Goal: Transaction & Acquisition: Purchase product/service

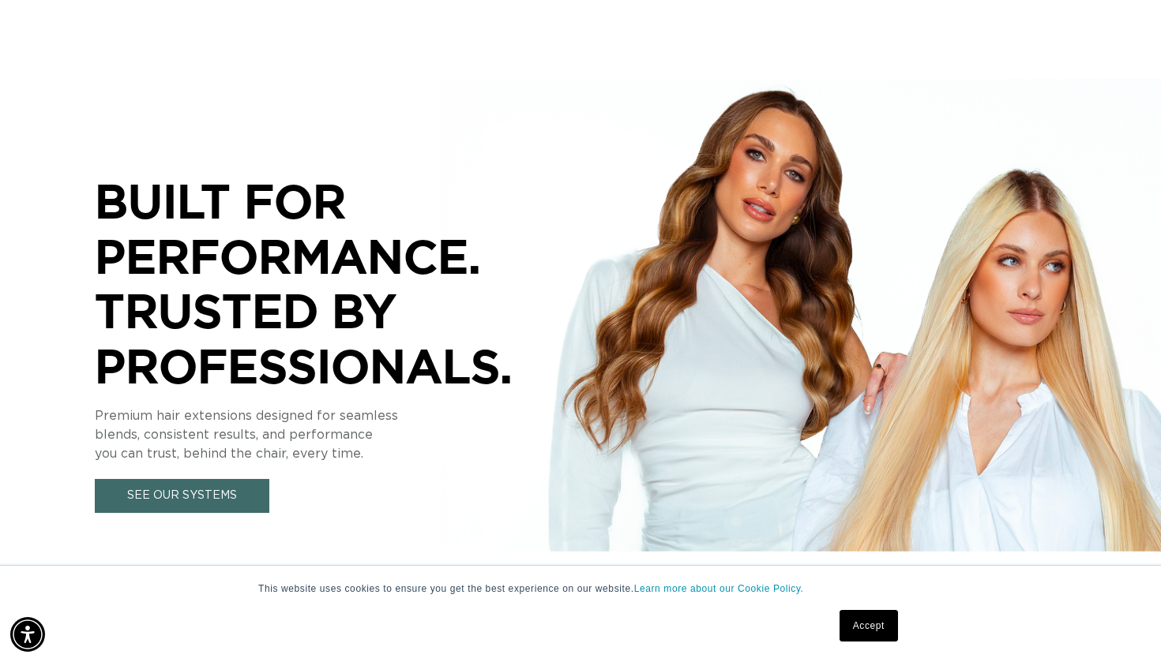
scroll to position [0, 1049]
click at [854, 623] on link "Accept" at bounding box center [868, 626] width 58 height 32
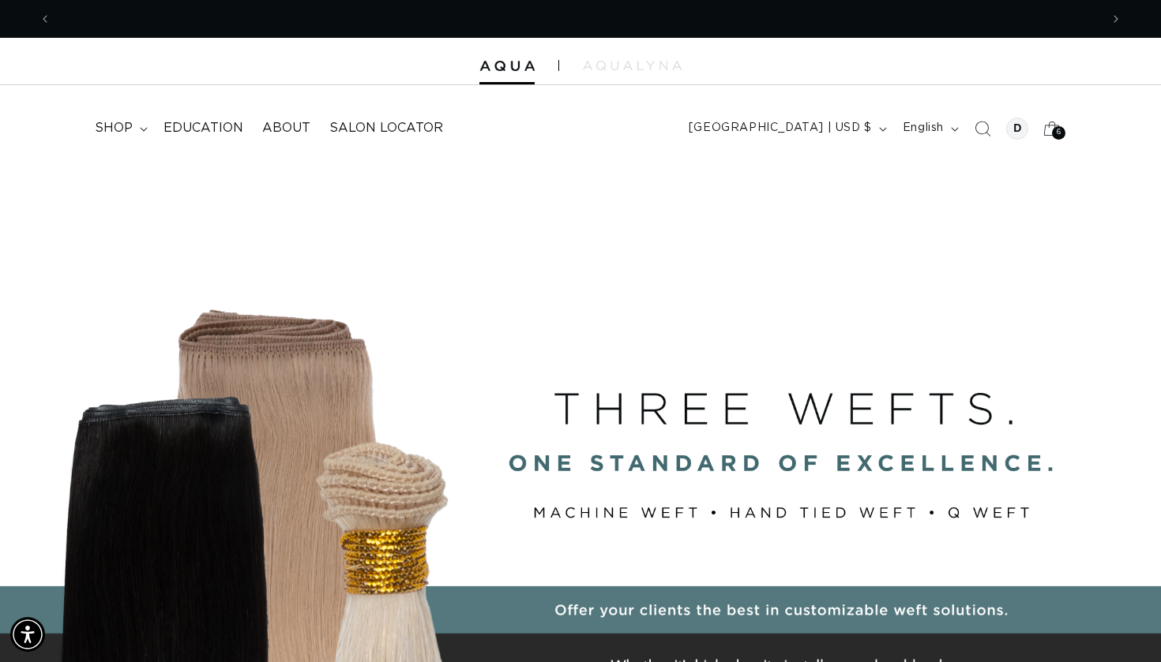
scroll to position [0, 2097]
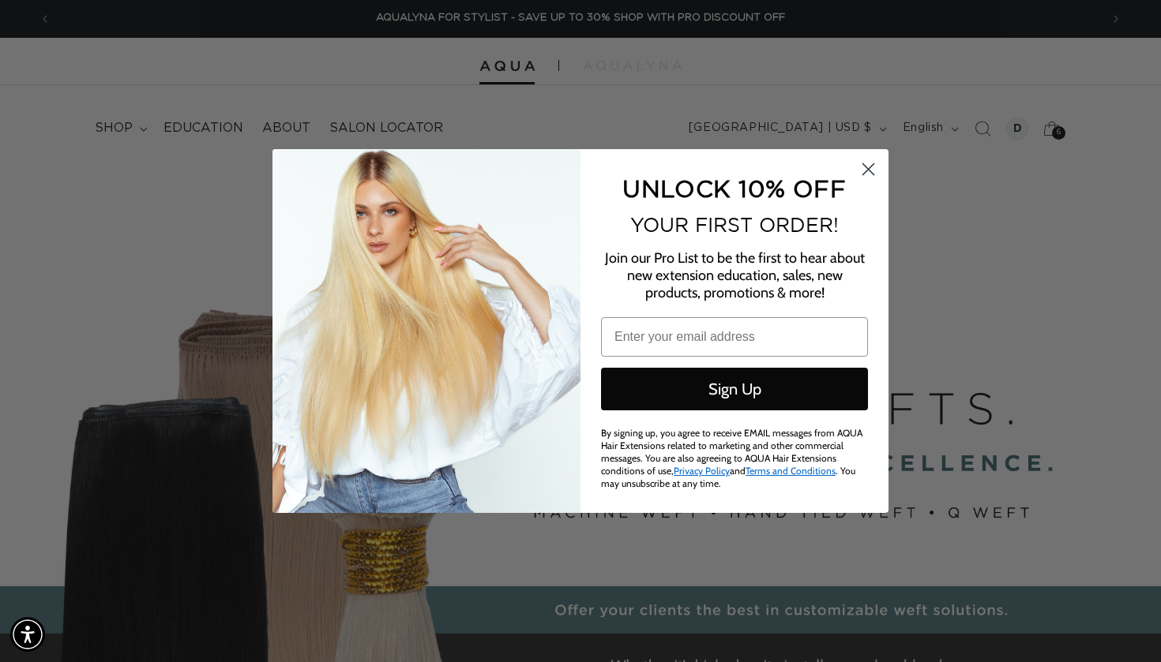
click at [872, 171] on circle "Close dialog" at bounding box center [868, 169] width 26 height 26
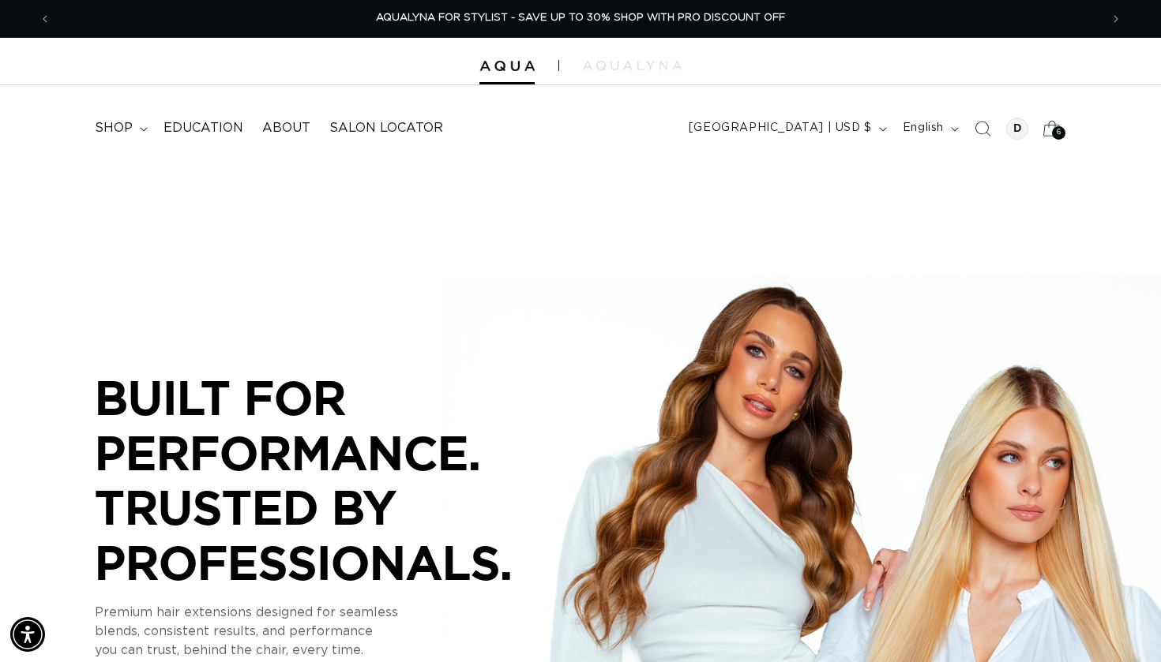
click at [1050, 126] on icon at bounding box center [1051, 128] width 37 height 37
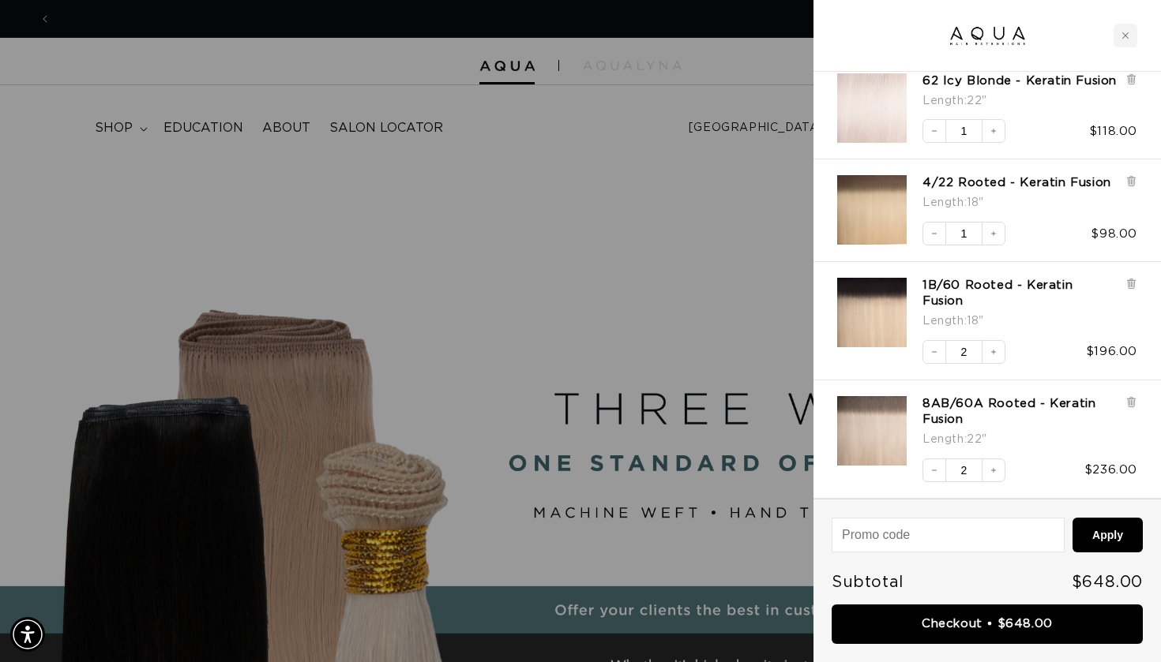
scroll to position [0, 1049]
click at [936, 133] on icon "Decrease quantity" at bounding box center [933, 130] width 9 height 9
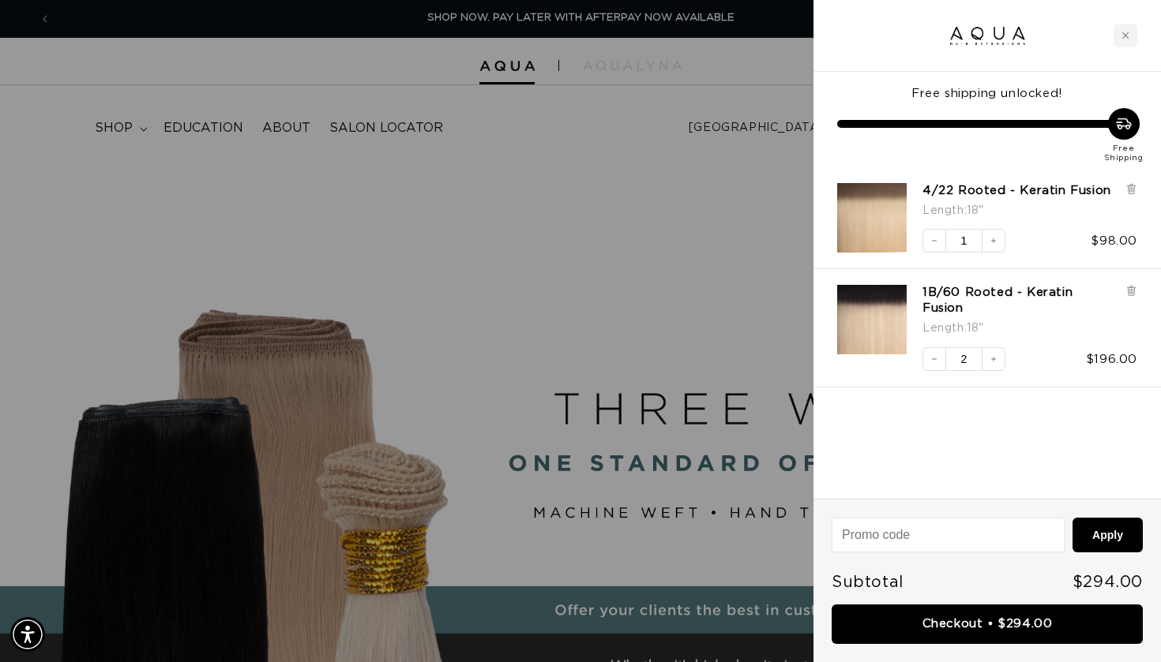
click at [678, 252] on div at bounding box center [580, 331] width 1161 height 662
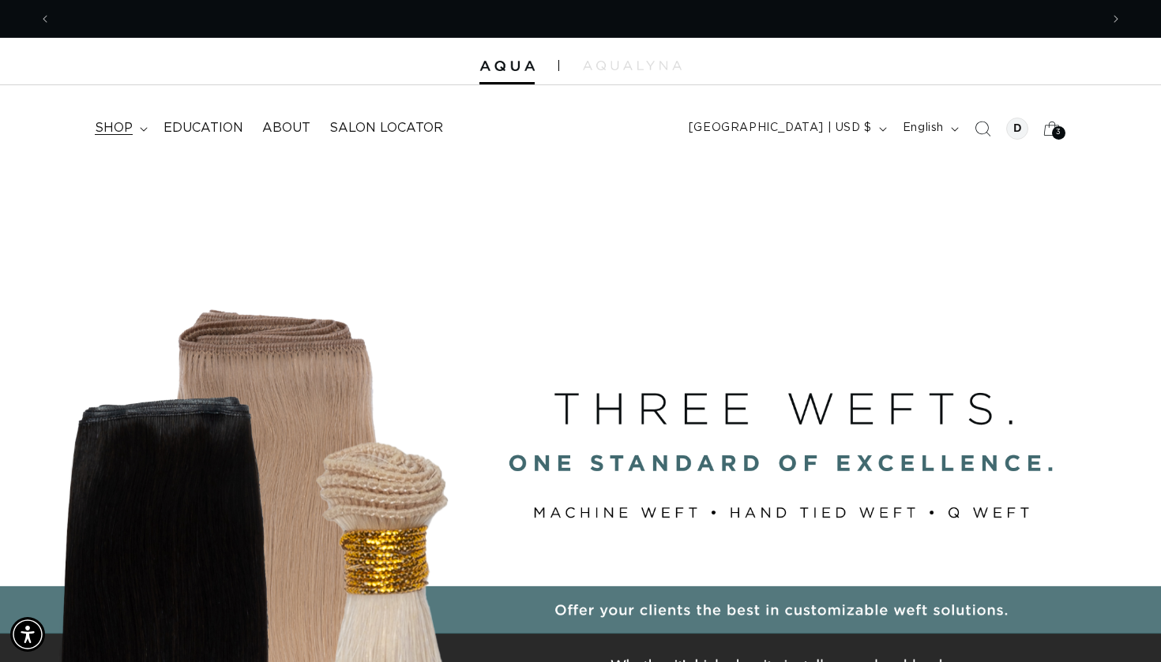
scroll to position [0, 2097]
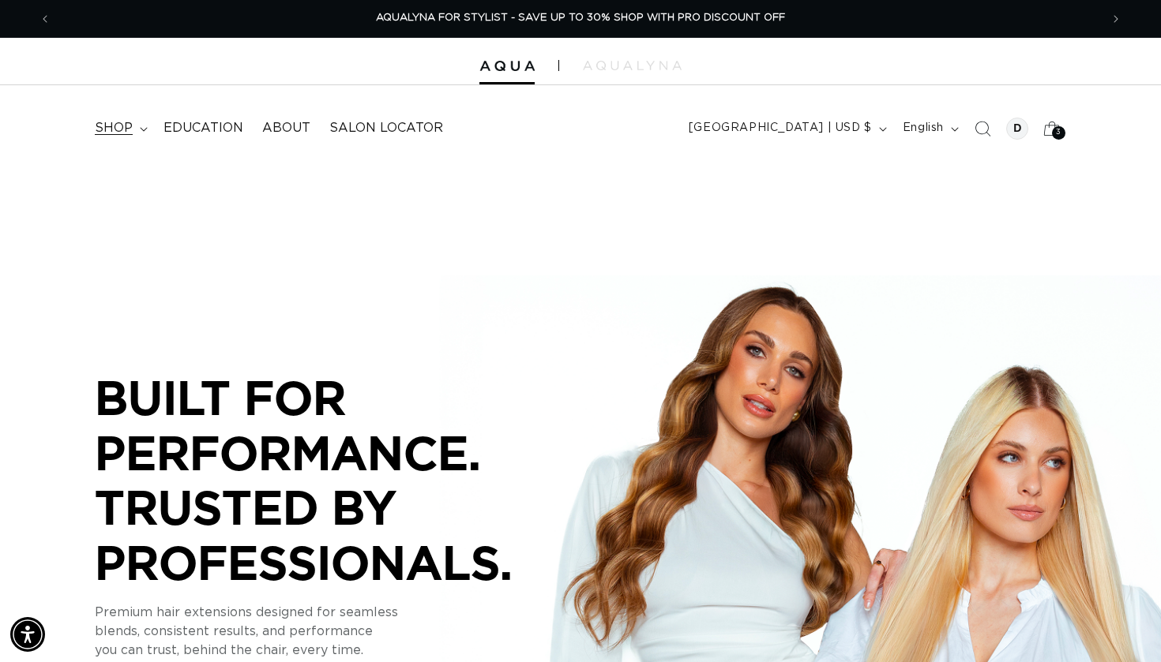
click at [120, 132] on span "shop" at bounding box center [114, 128] width 38 height 17
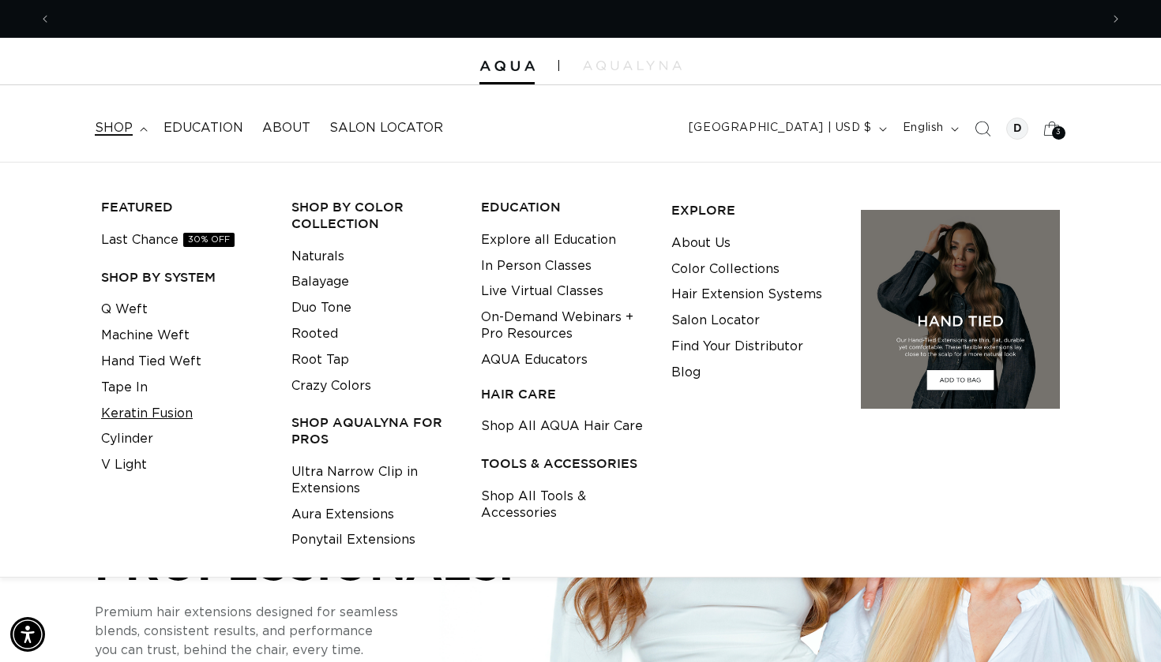
scroll to position [0, 0]
click at [134, 403] on link "Keratin Fusion" at bounding box center [147, 414] width 92 height 26
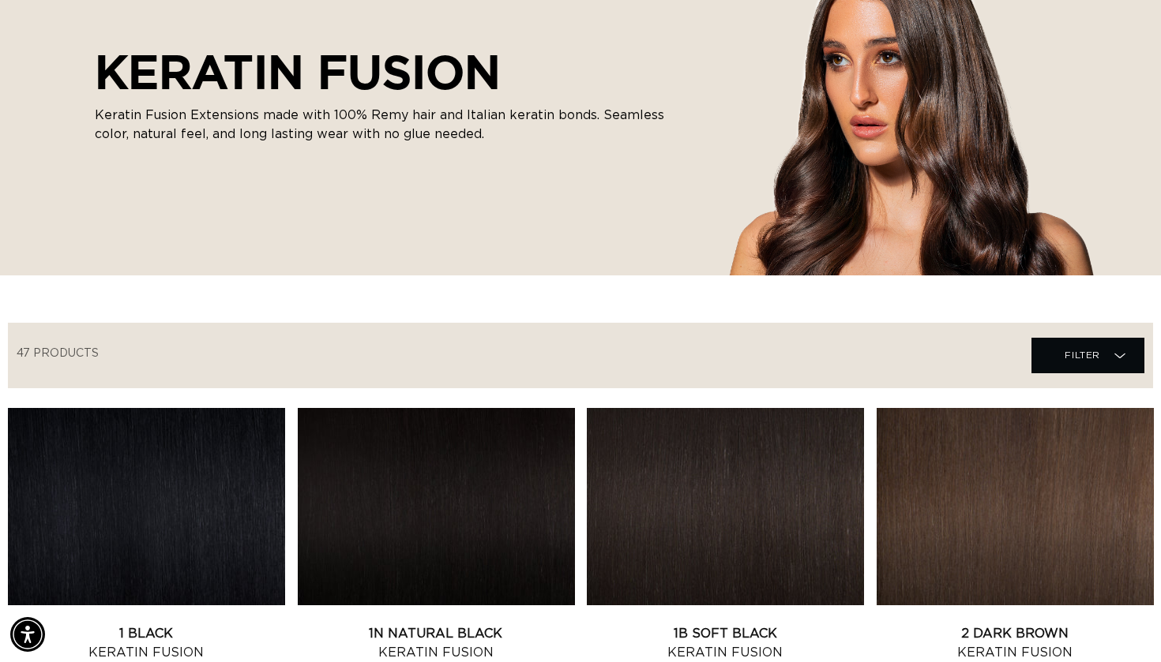
scroll to position [245, 0]
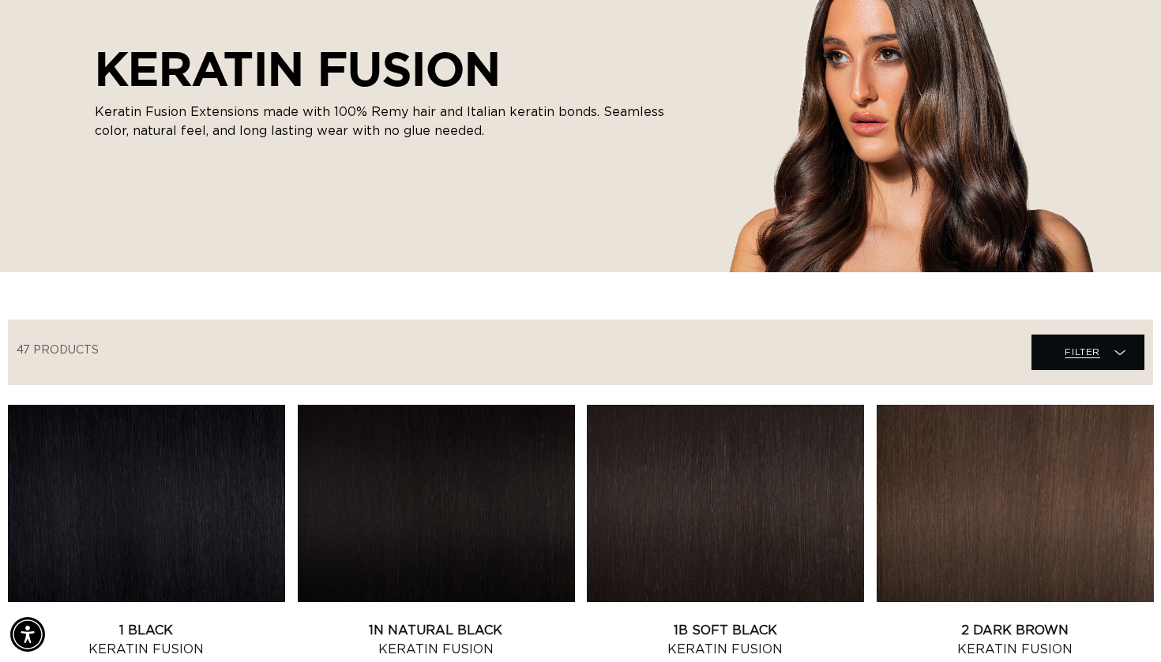
click at [1097, 356] on span "Filter" at bounding box center [1082, 352] width 36 height 30
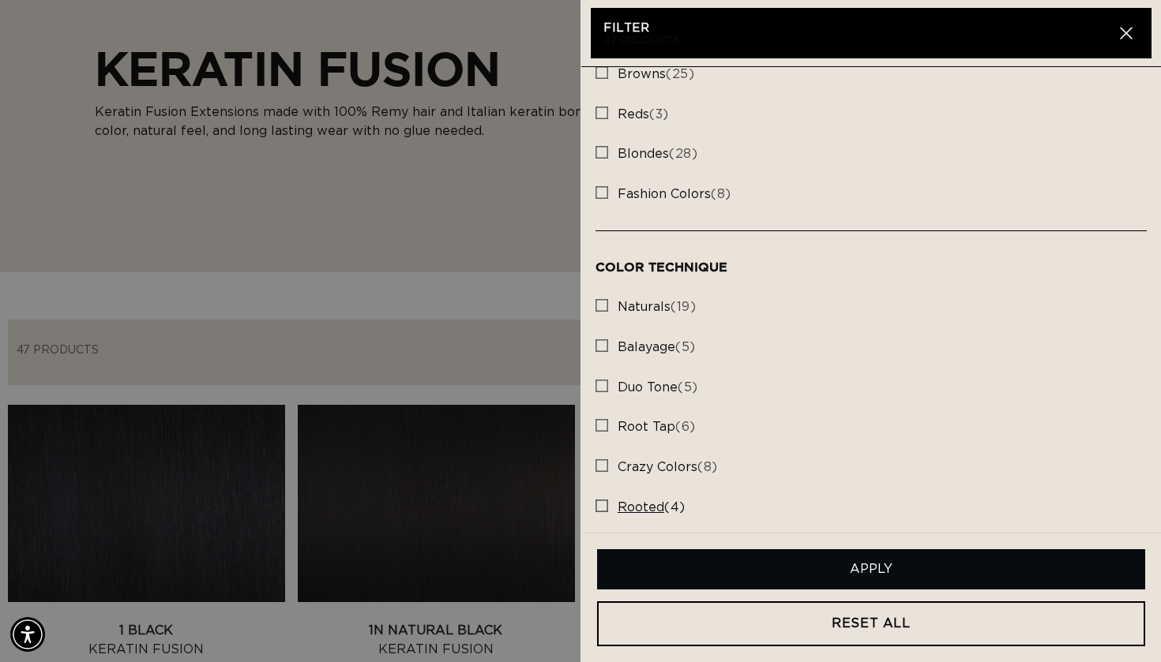
scroll to position [0, 0]
click at [601, 501] on rect at bounding box center [601, 506] width 11 height 11
click at [601, 496] on input "rooted (4) rooted (4 products)" at bounding box center [601, 502] width 13 height 13
checkbox input "true"
click at [839, 573] on button "Apply" at bounding box center [871, 570] width 548 height 40
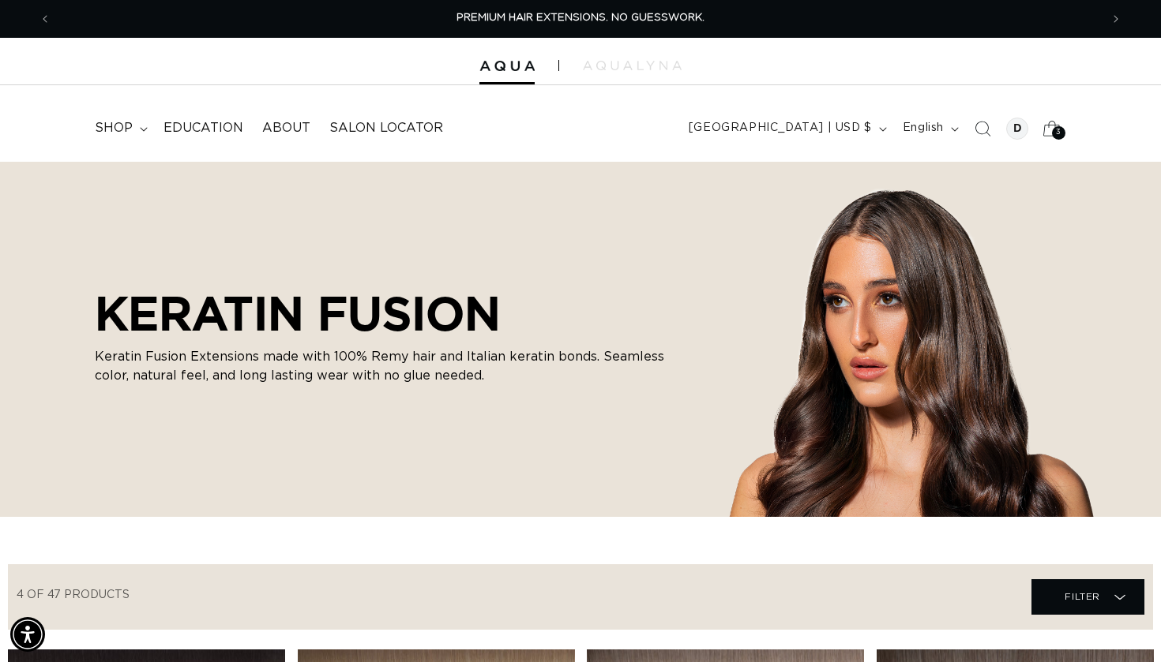
click at [1055, 123] on icon at bounding box center [1051, 128] width 17 height 15
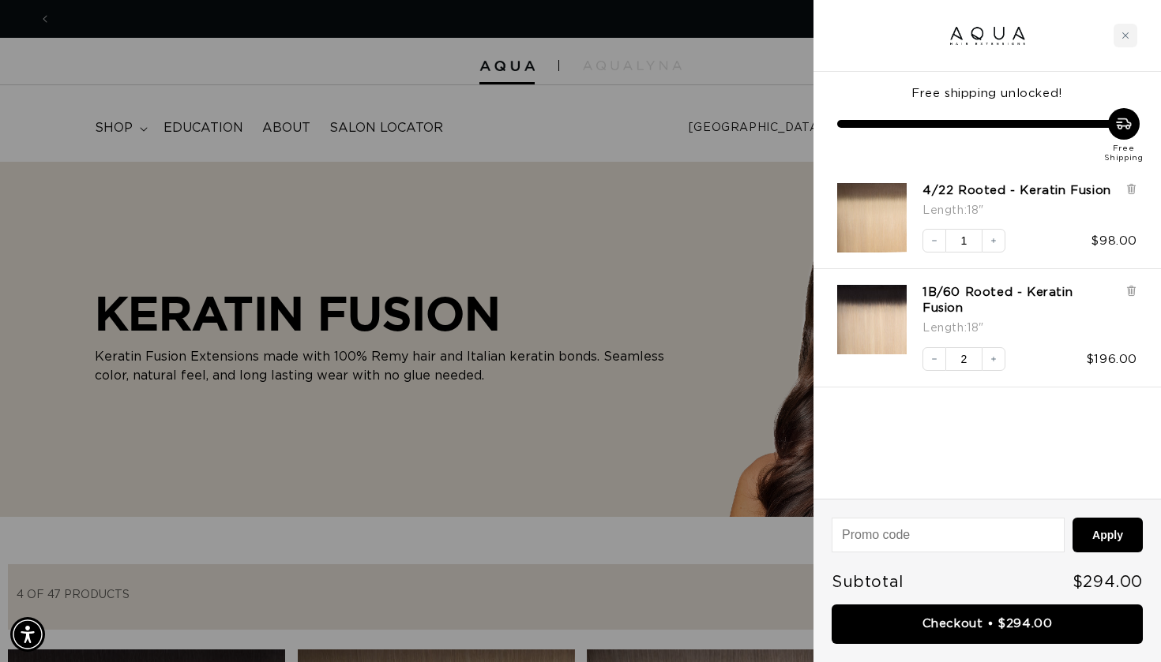
scroll to position [0, 1049]
click at [550, 392] on div at bounding box center [580, 331] width 1161 height 662
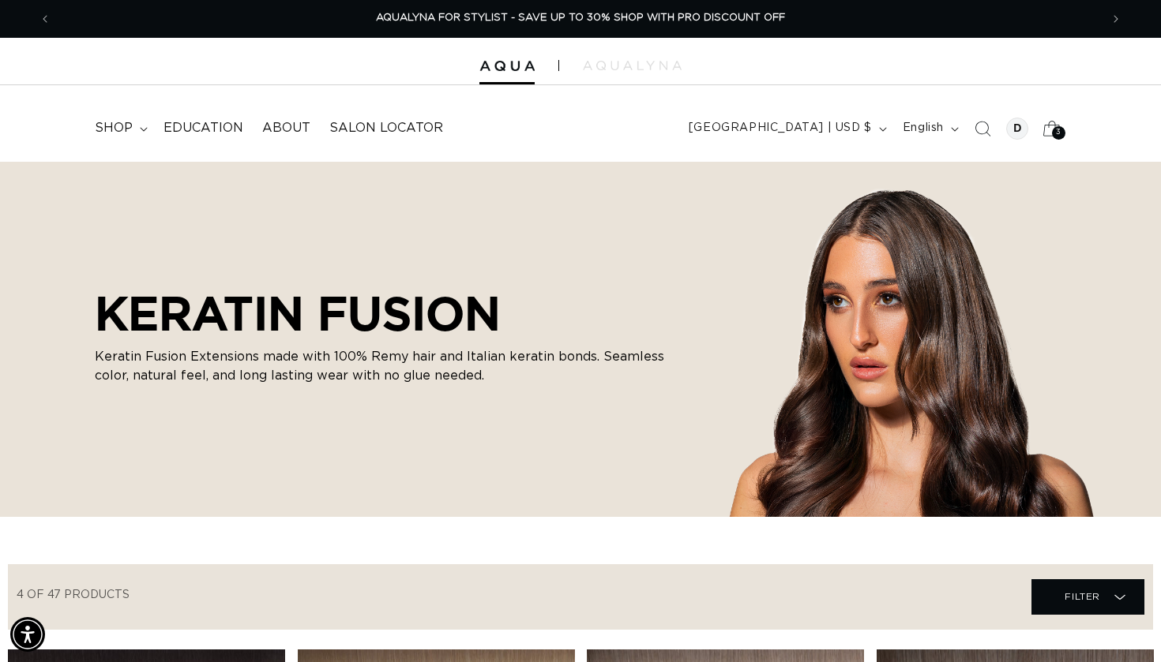
scroll to position [0, 0]
click at [1056, 126] on span "3" at bounding box center [1059, 132] width 6 height 13
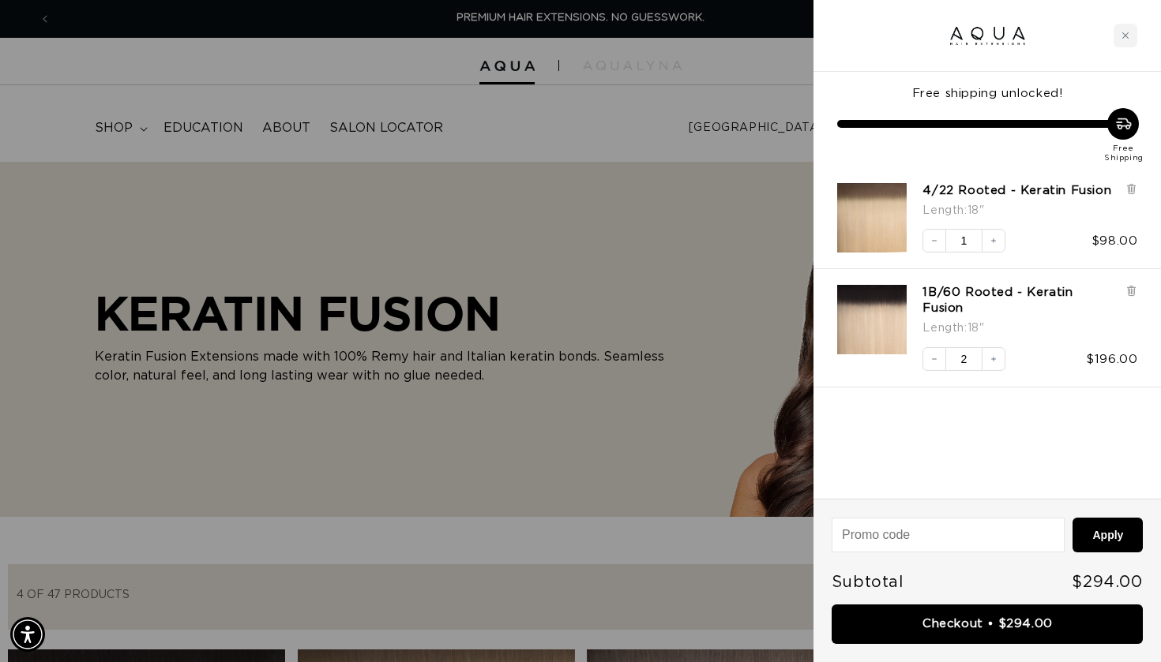
click at [671, 315] on div at bounding box center [580, 331] width 1161 height 662
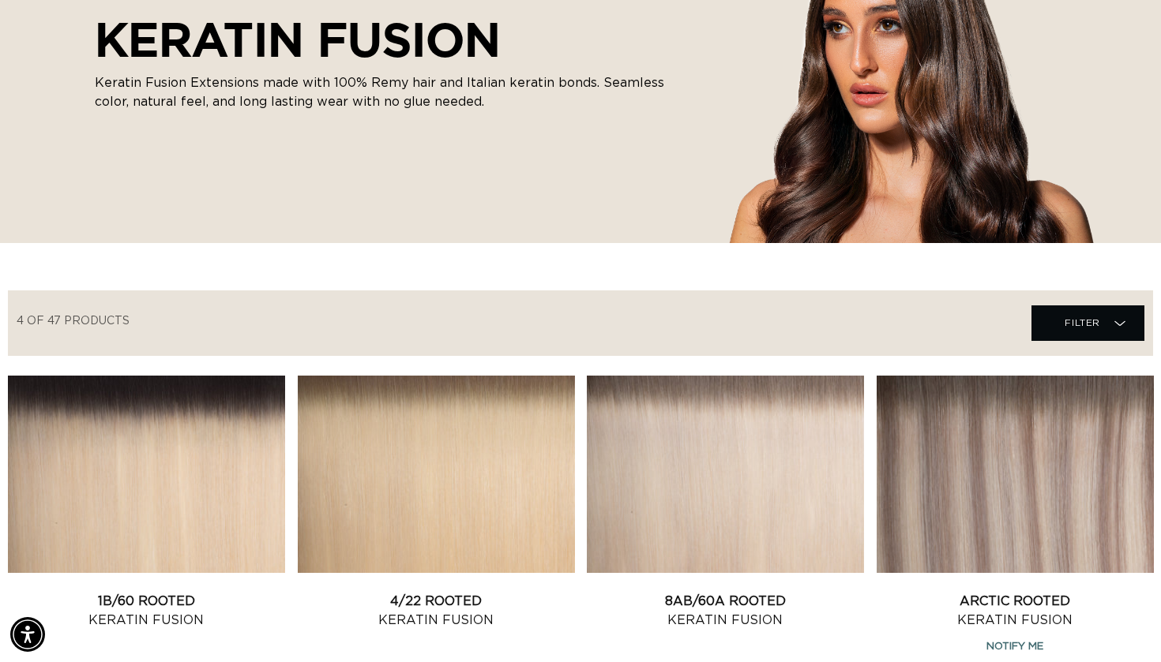
scroll to position [289, 0]
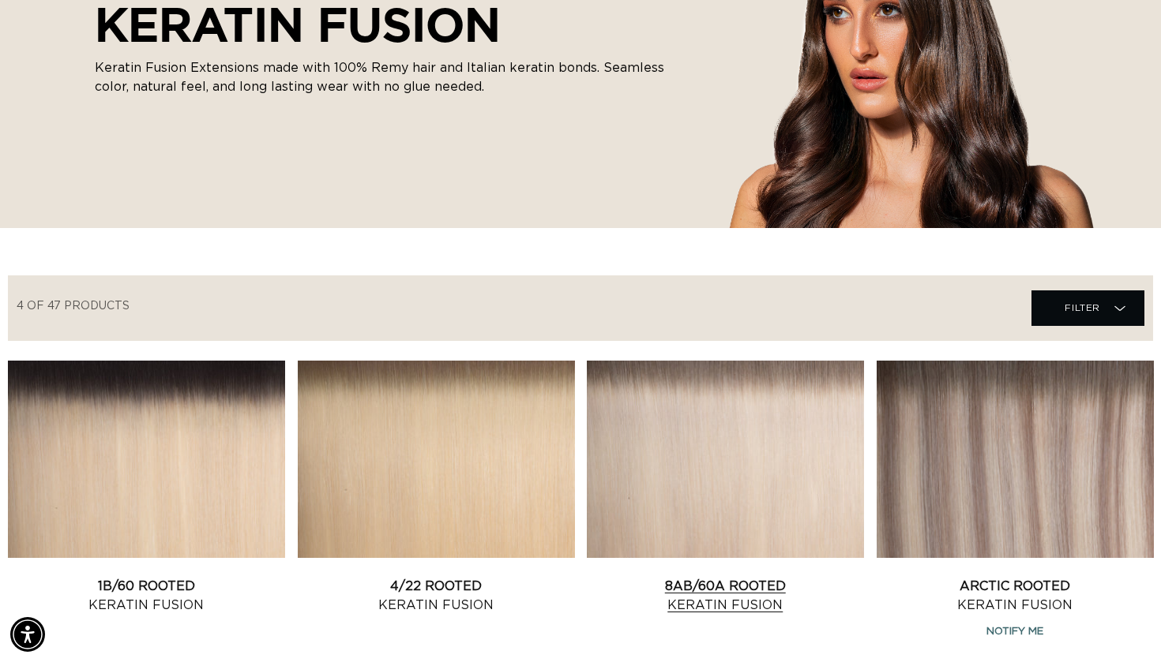
click at [717, 577] on link "8AB/60A Rooted Keratin Fusion" at bounding box center [725, 596] width 277 height 38
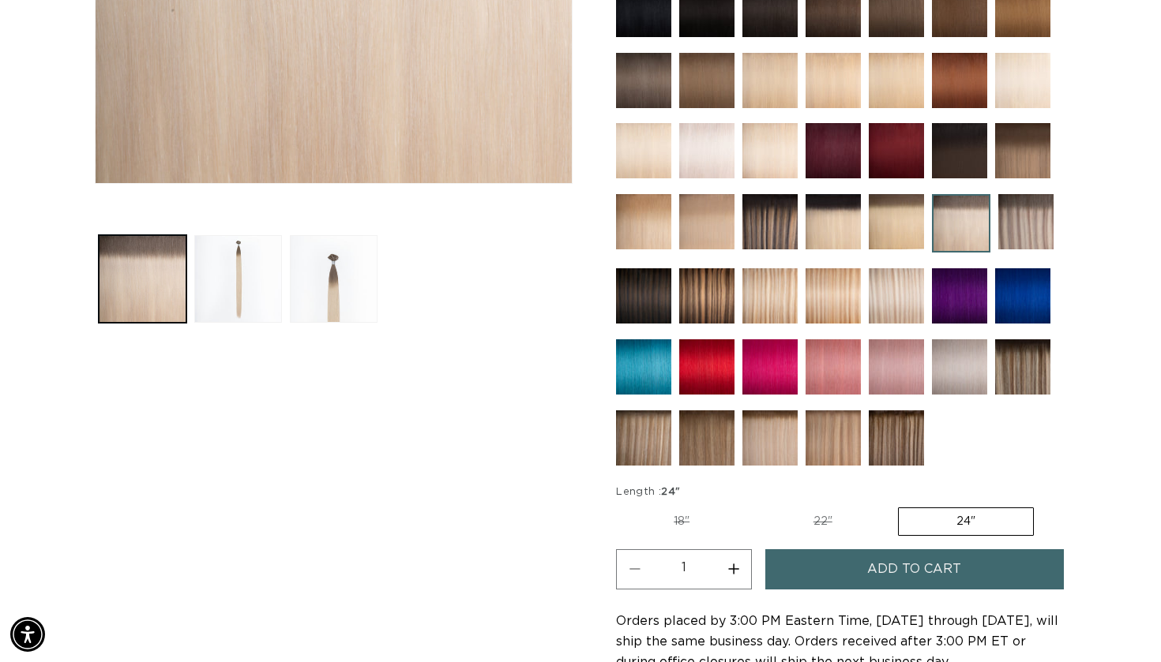
scroll to position [0, 1049]
click at [736, 568] on button "Increase quantity for 8AB/60A Rooted - Keratin Fusion" at bounding box center [733, 570] width 36 height 40
type input "2"
click at [851, 572] on button "Add to cart" at bounding box center [914, 570] width 298 height 40
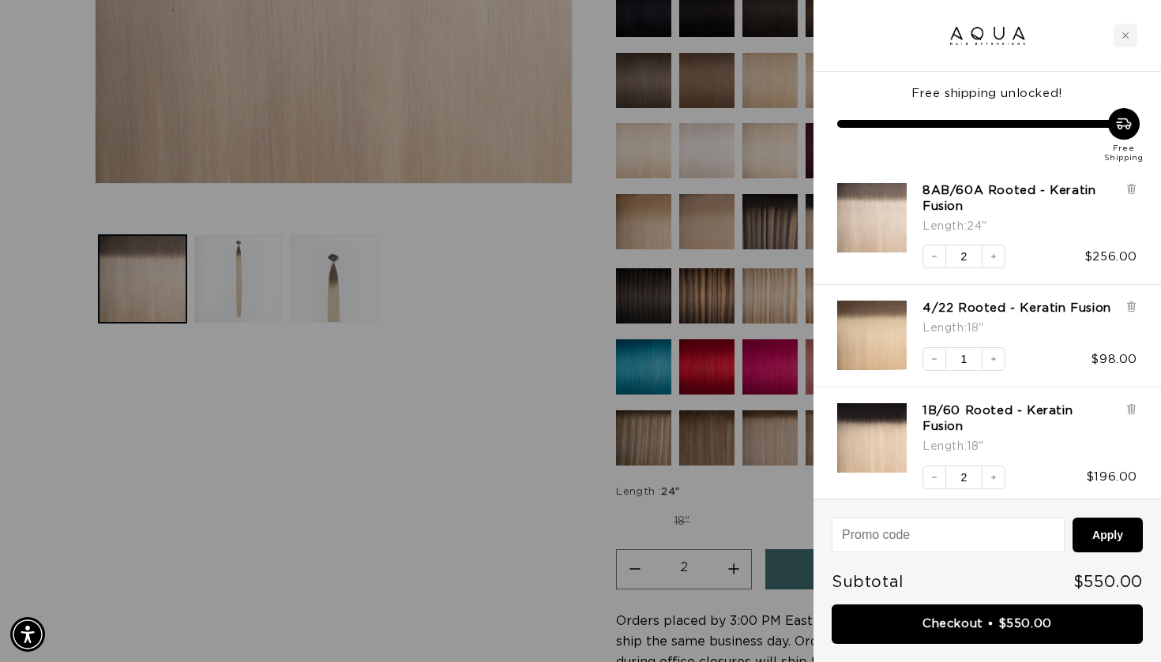
click at [305, 469] on div at bounding box center [580, 331] width 1161 height 662
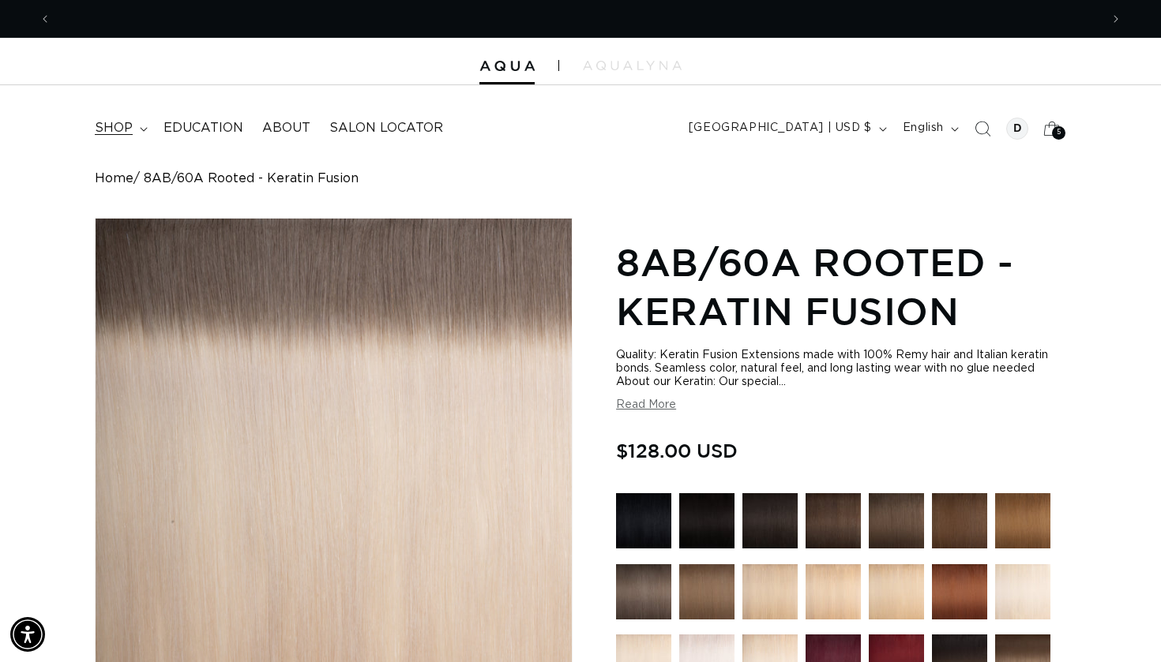
scroll to position [0, 0]
click at [111, 122] on span "shop" at bounding box center [114, 128] width 38 height 17
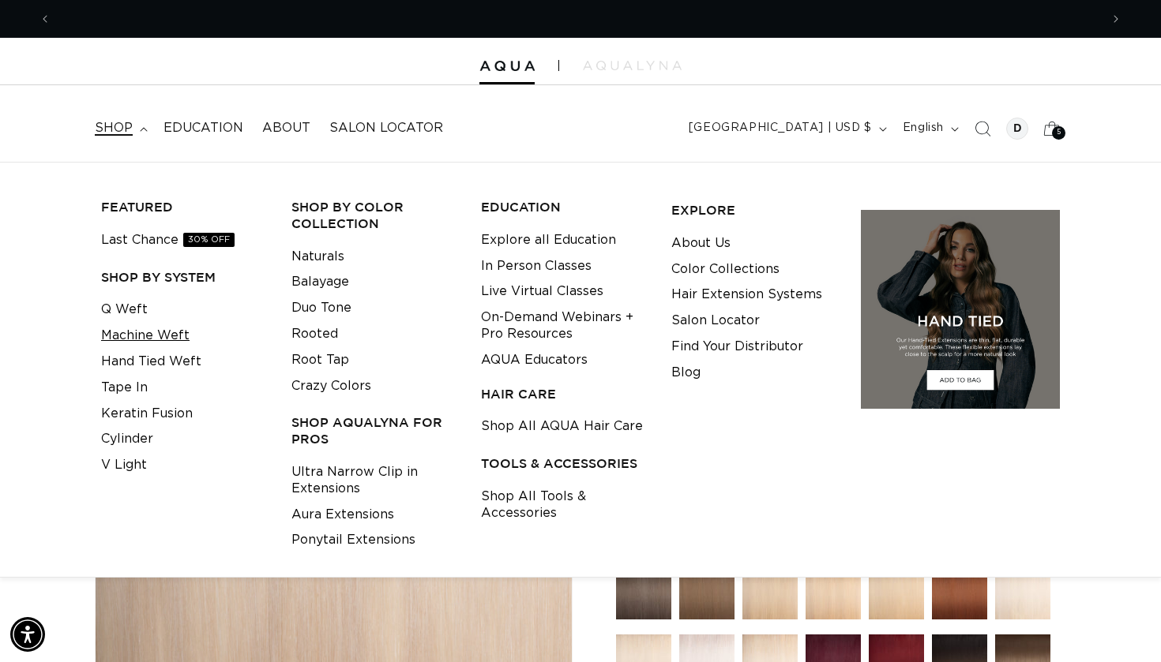
scroll to position [0, 1049]
click at [134, 329] on link "Machine Weft" at bounding box center [145, 336] width 88 height 26
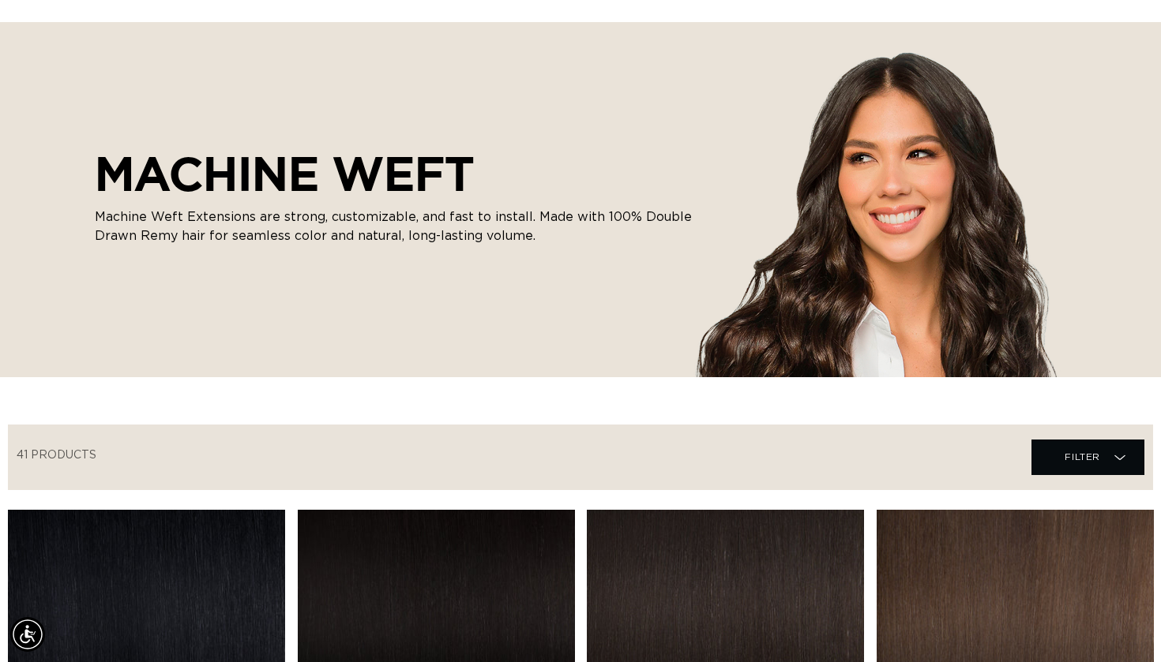
scroll to position [141, 0]
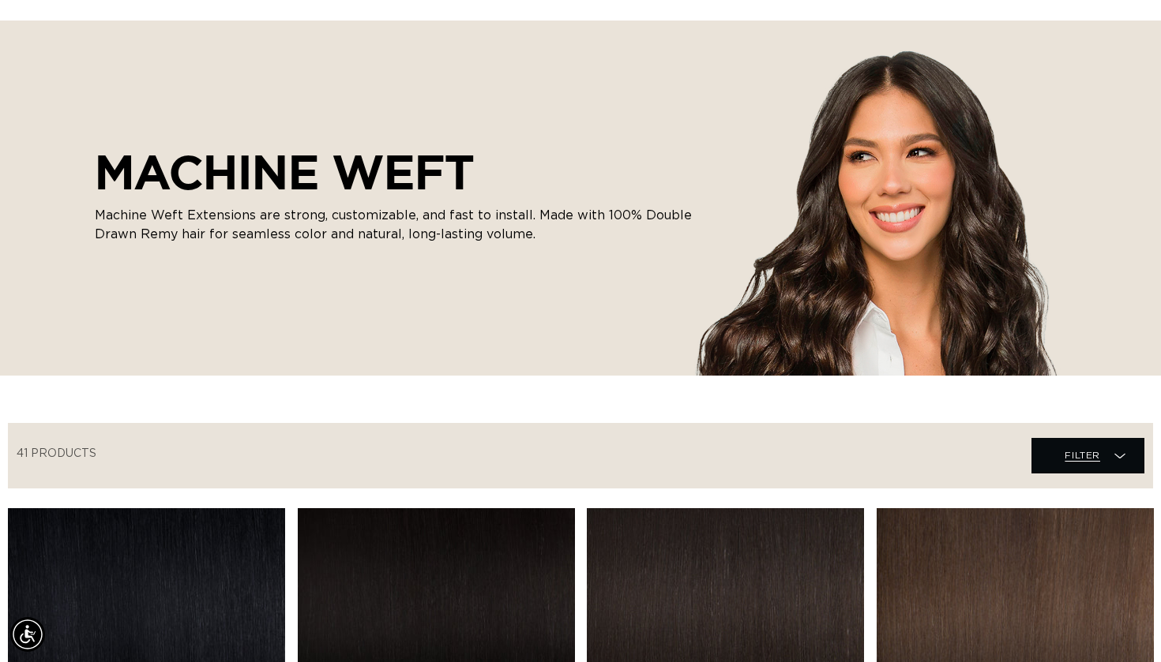
click at [1110, 462] on span "Filter Filter" at bounding box center [1087, 456] width 113 height 36
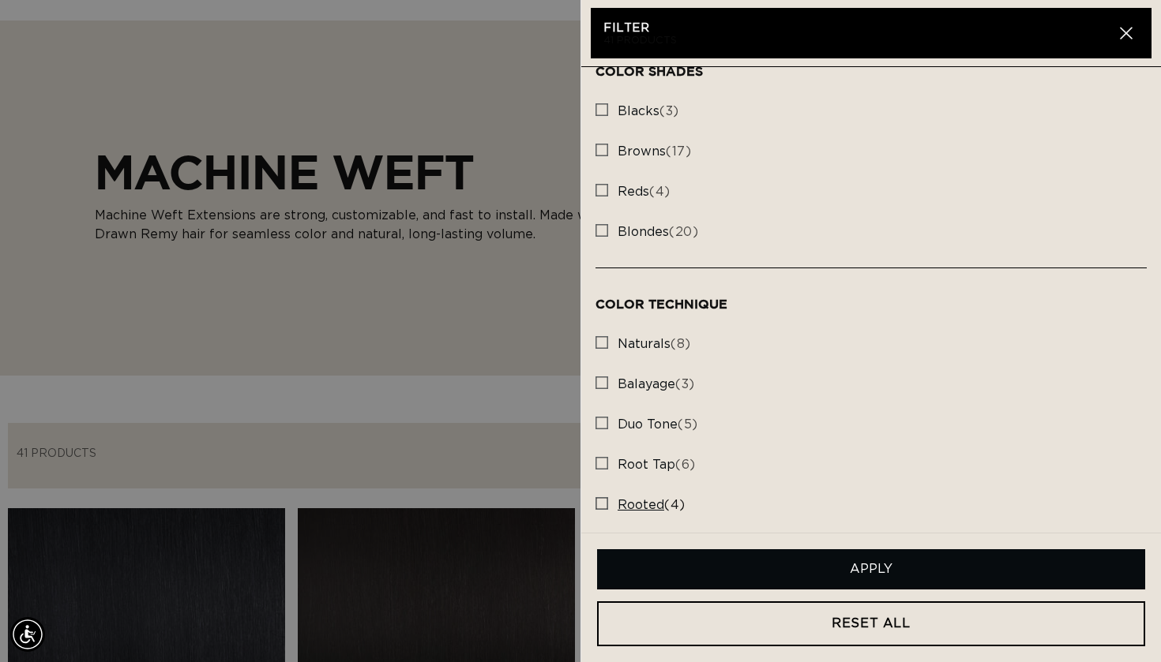
scroll to position [342, 0]
click at [603, 499] on rect at bounding box center [601, 504] width 11 height 11
click at [603, 495] on input "rooted (4) rooted (4 products)" at bounding box center [601, 500] width 13 height 13
checkbox input "true"
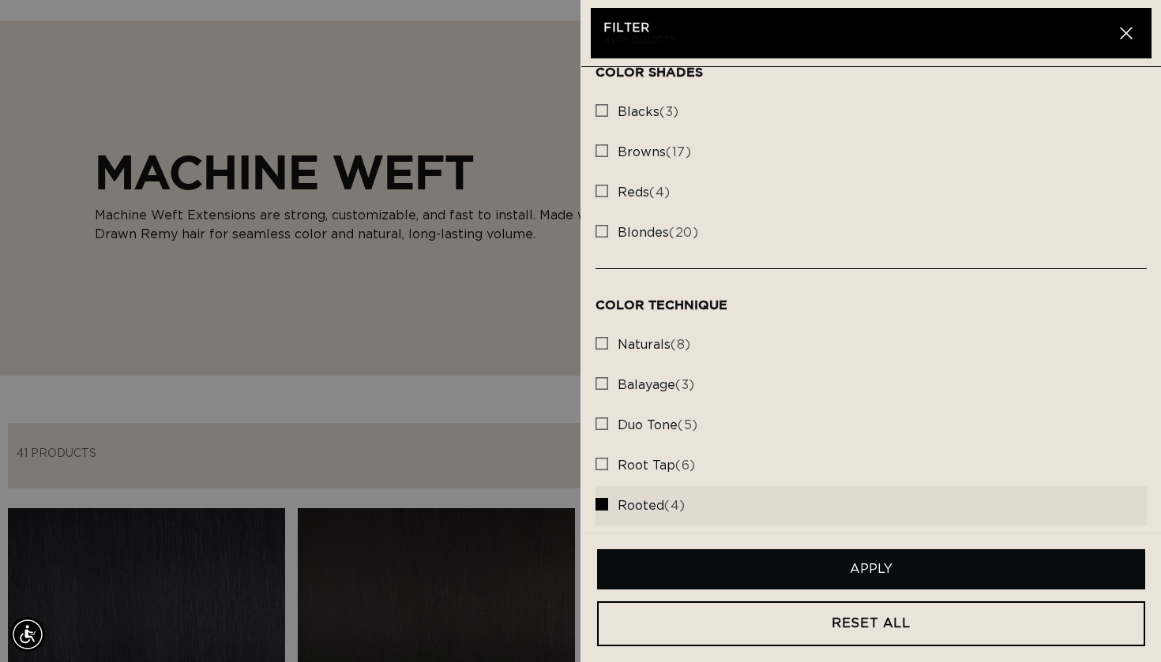
click at [855, 580] on button "Apply" at bounding box center [871, 570] width 548 height 40
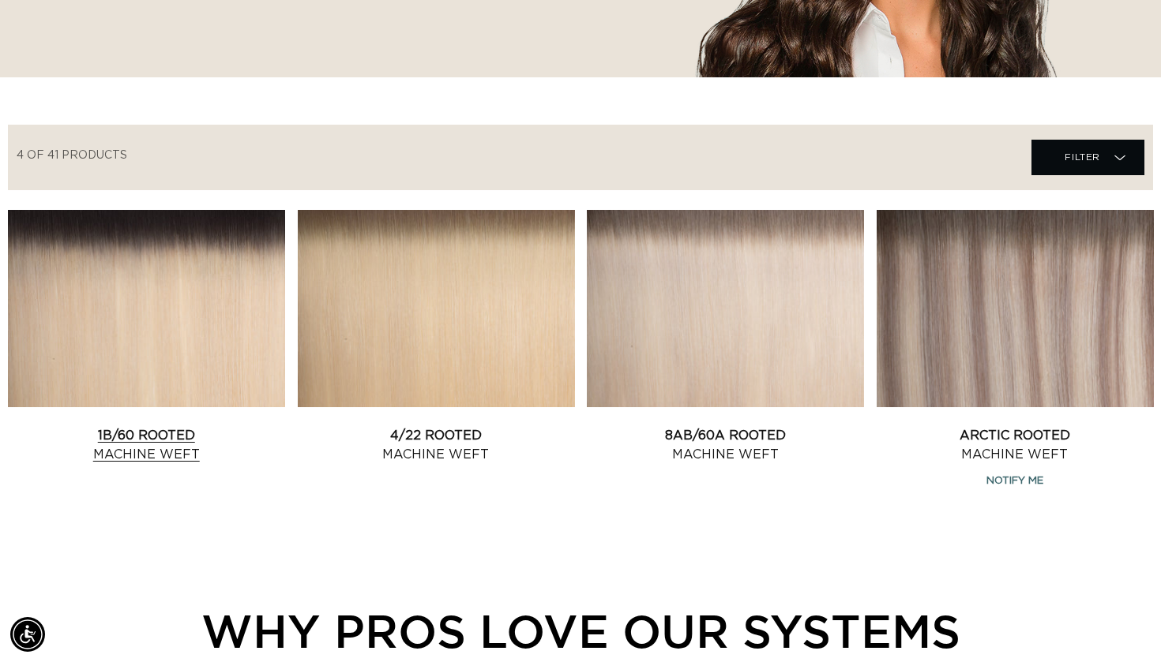
click at [231, 426] on link "1B/60 Rooted Machine Weft" at bounding box center [146, 445] width 277 height 38
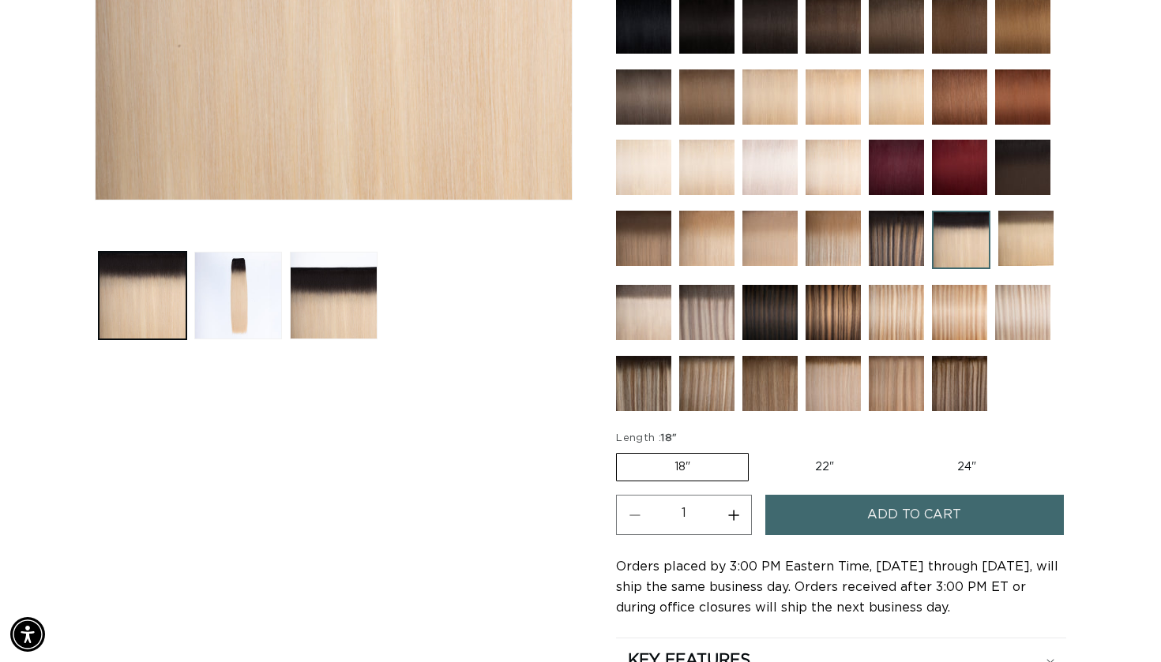
scroll to position [0, 1049]
click at [820, 464] on label "22" Variant sold out or unavailable" at bounding box center [824, 467] width 134 height 27
click at [757, 451] on input "22" Variant sold out or unavailable" at bounding box center [756, 450] width 1 height 1
radio input "true"
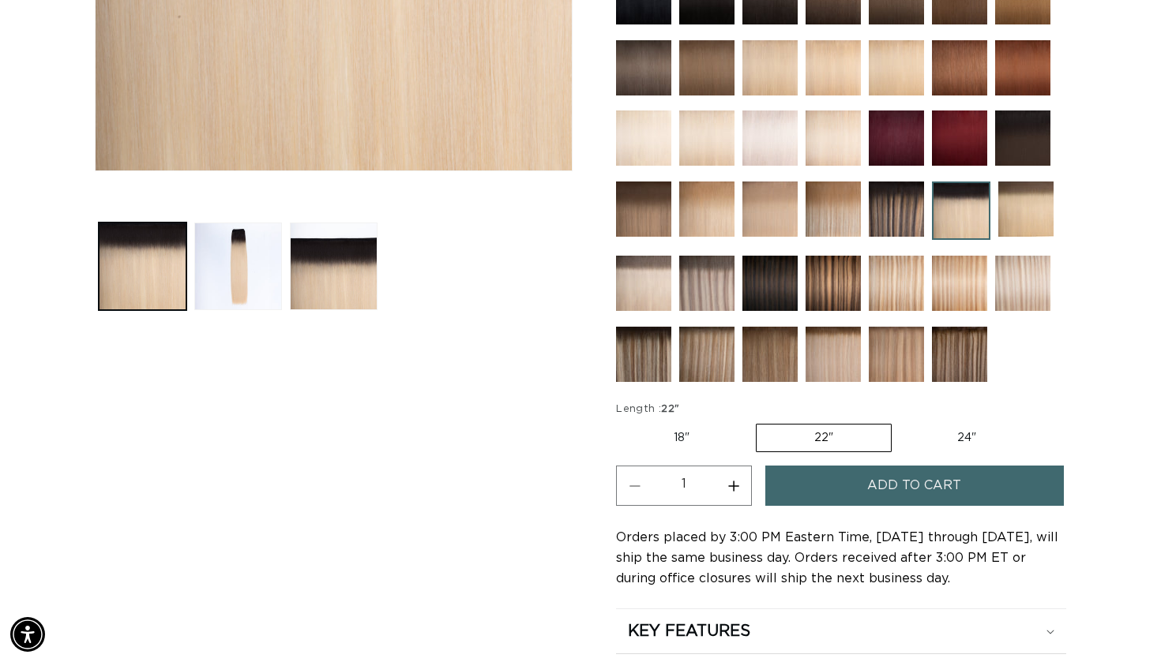
scroll to position [525, 0]
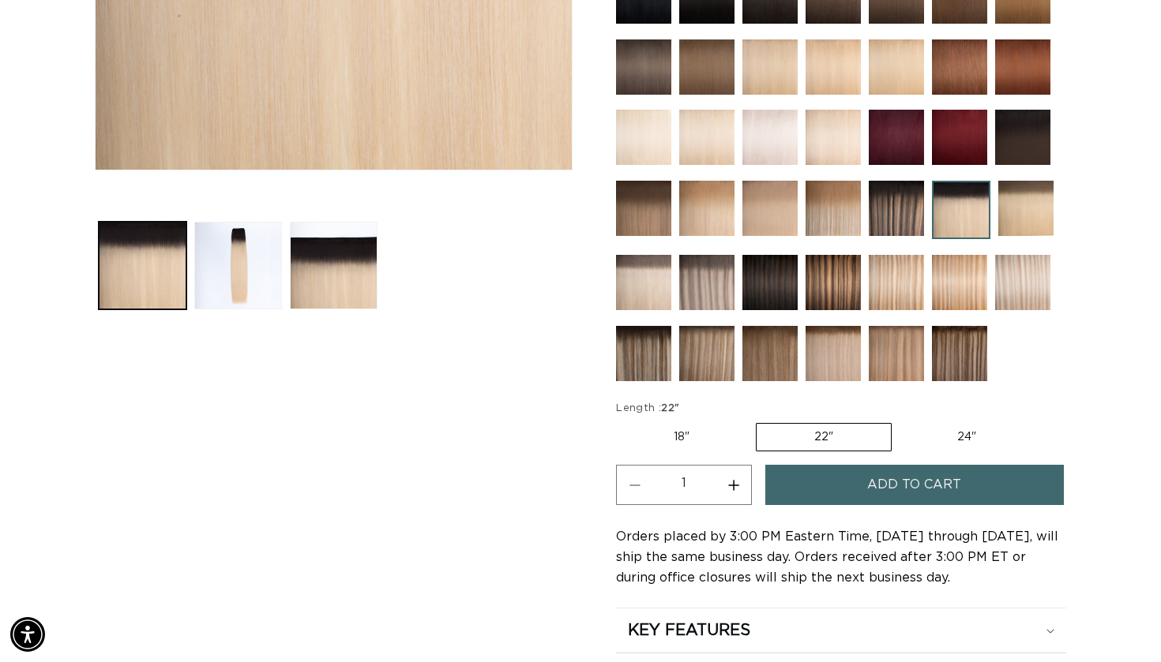
click at [698, 437] on label "18" Variant sold out or unavailable" at bounding box center [681, 437] width 131 height 27
click at [621, 421] on input "18" Variant sold out or unavailable" at bounding box center [620, 420] width 1 height 1
radio input "true"
